Goal: Task Accomplishment & Management: Manage account settings

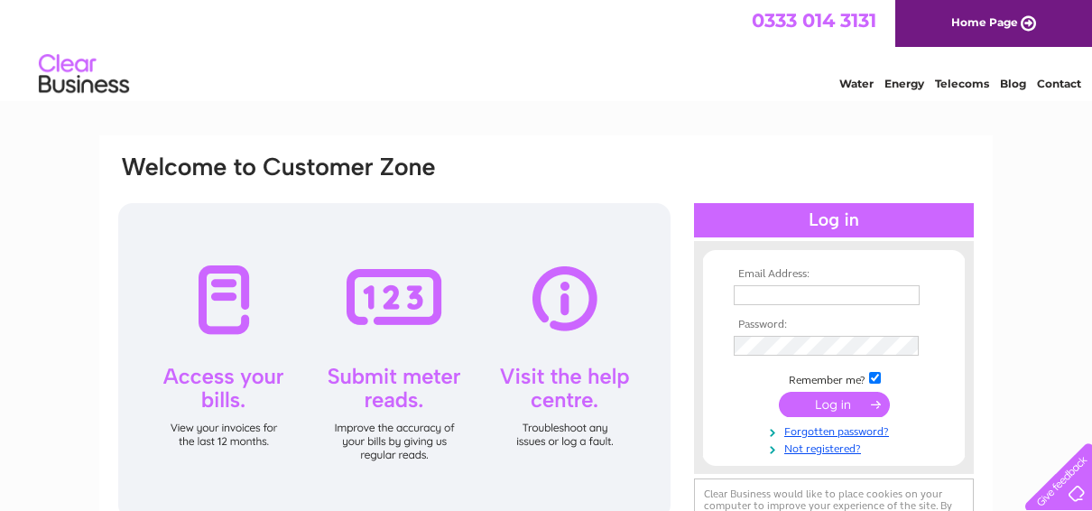
type input "[PERSON_NAME][EMAIL_ADDRESS][DOMAIN_NAME]"
click at [834, 409] on input "submit" at bounding box center [834, 404] width 111 height 25
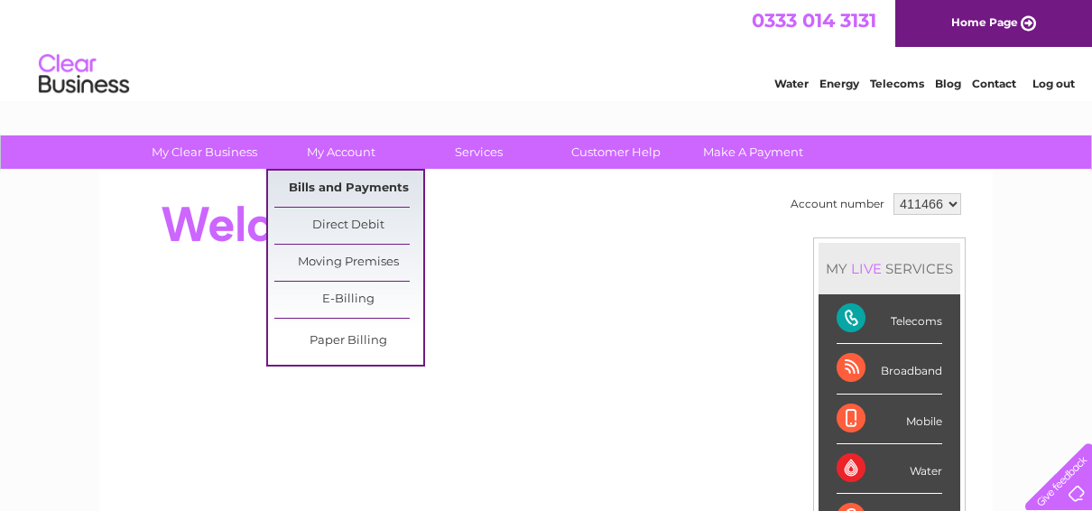
click at [342, 187] on link "Bills and Payments" at bounding box center [348, 189] width 149 height 36
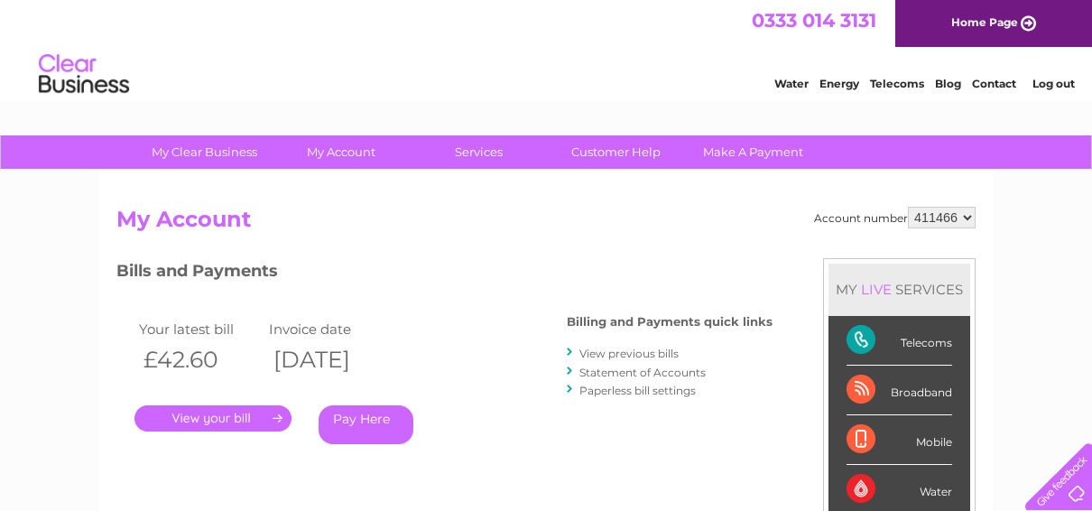
scroll to position [90, 0]
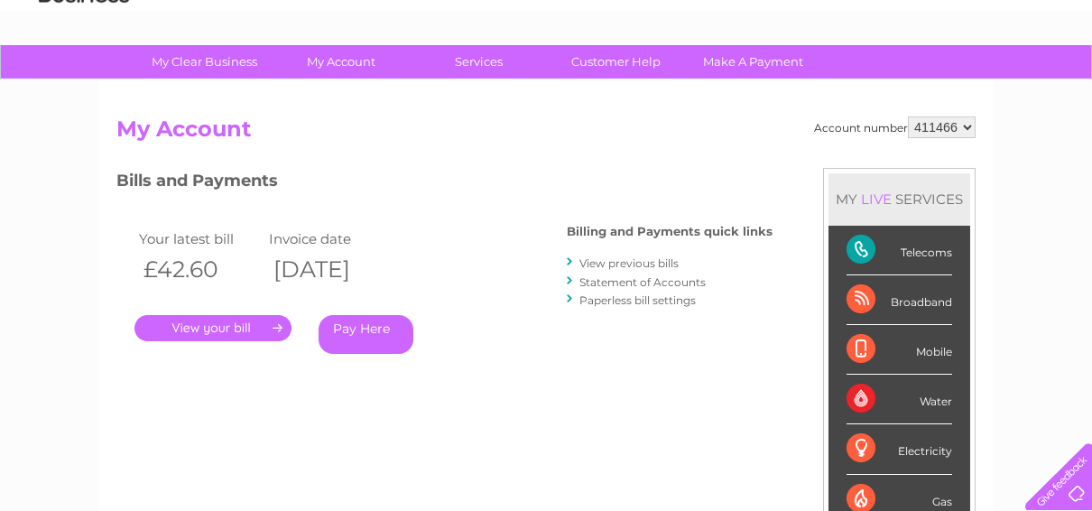
click at [248, 334] on link "." at bounding box center [213, 328] width 157 height 26
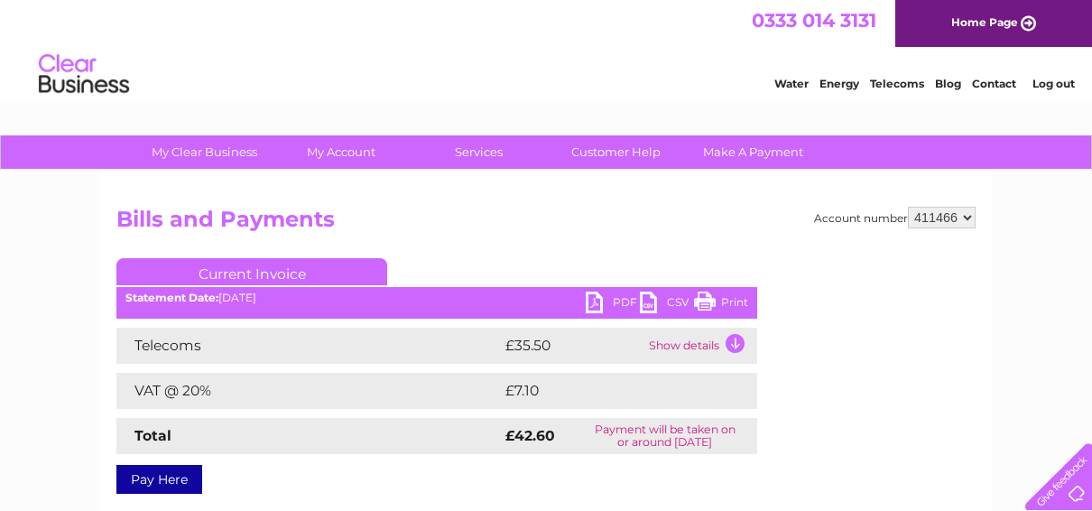
scroll to position [90, 0]
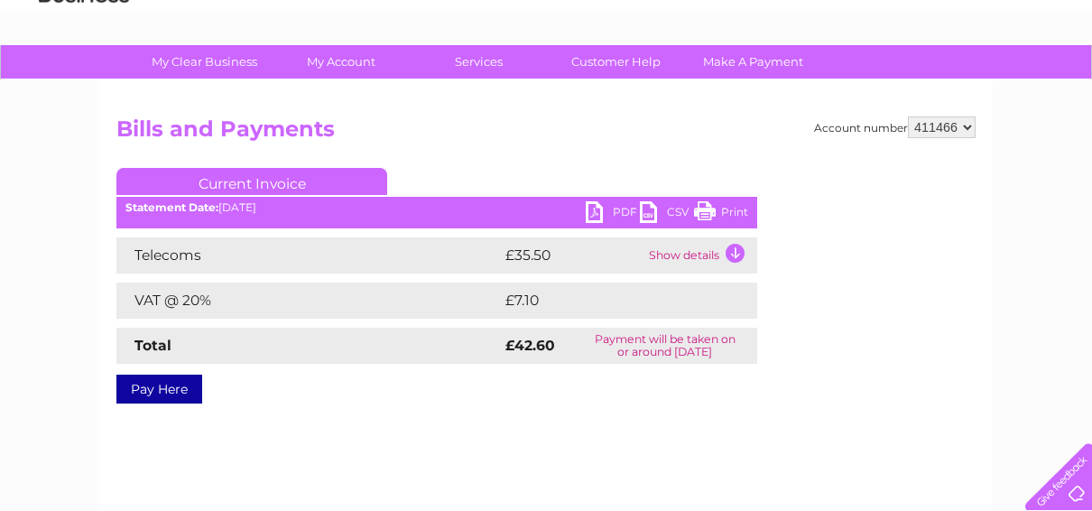
click at [735, 253] on td "Show details" at bounding box center [701, 255] width 113 height 36
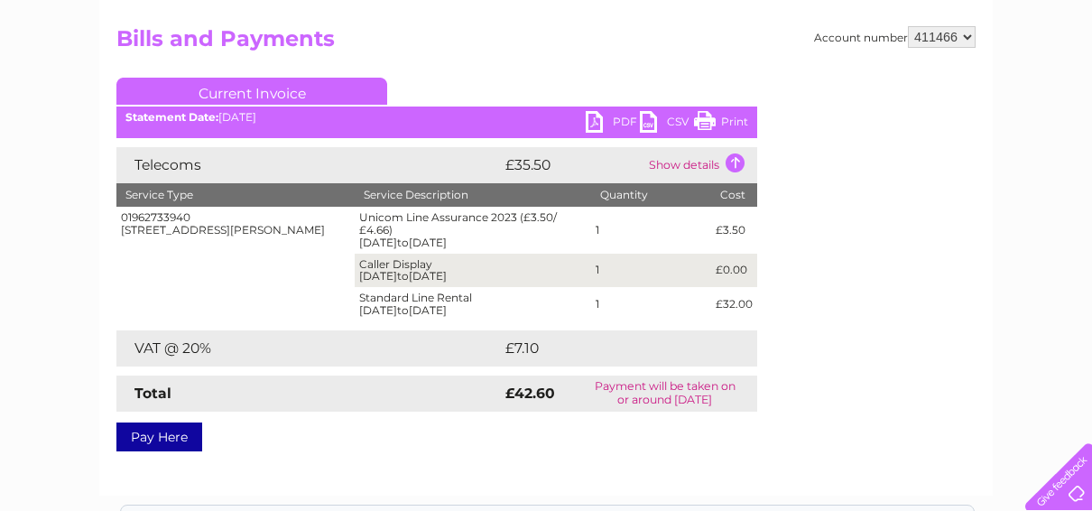
scroll to position [271, 0]
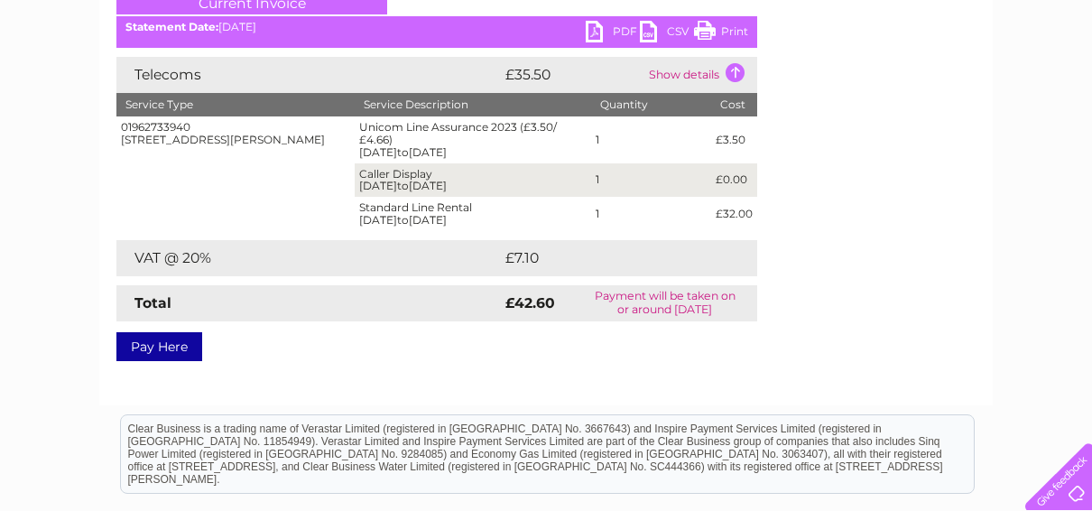
drag, startPoint x: 734, startPoint y: 31, endPoint x: 111, endPoint y: 57, distance: 623.5
click at [734, 31] on link "Print" at bounding box center [721, 34] width 54 height 26
